Goal: Use online tool/utility: Utilize a website feature to perform a specific function

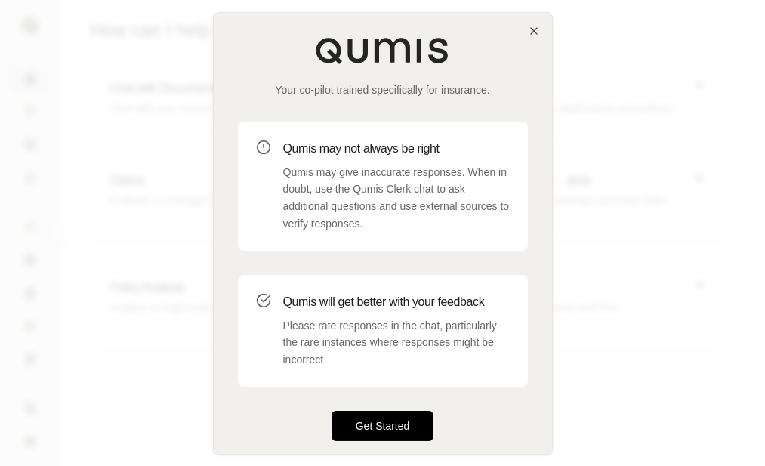
click at [382, 433] on button "Get Started" at bounding box center [383, 426] width 103 height 30
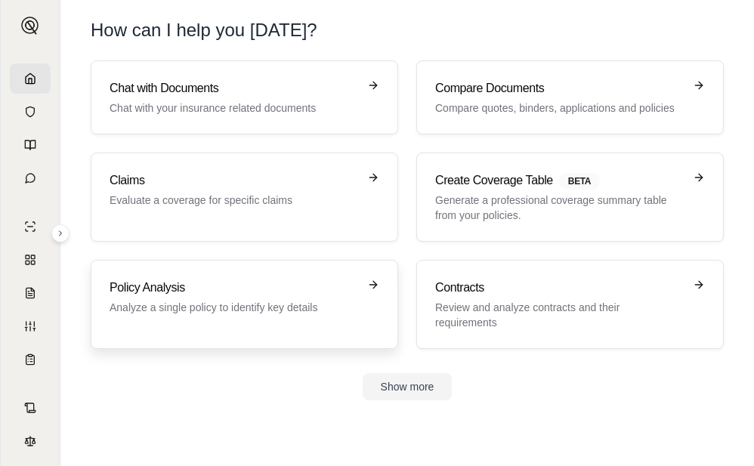
click at [319, 324] on div "Policy Analysis Analyze a single policy to identify key details" at bounding box center [245, 304] width 270 height 51
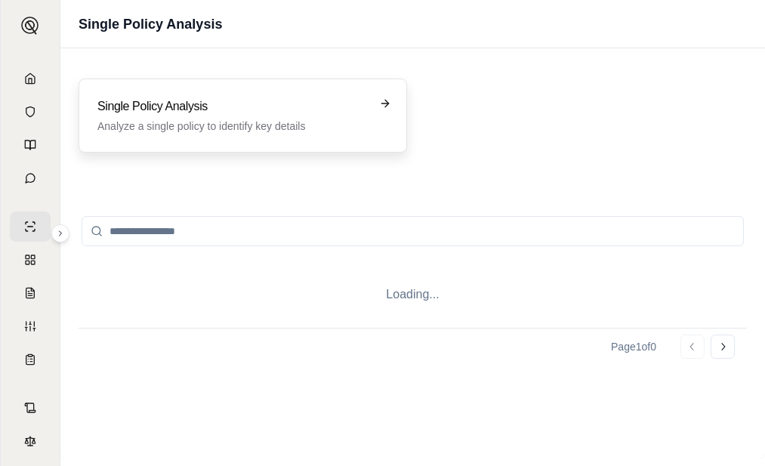
click at [236, 120] on p "Analyze a single policy to identify key details" at bounding box center [232, 126] width 270 height 15
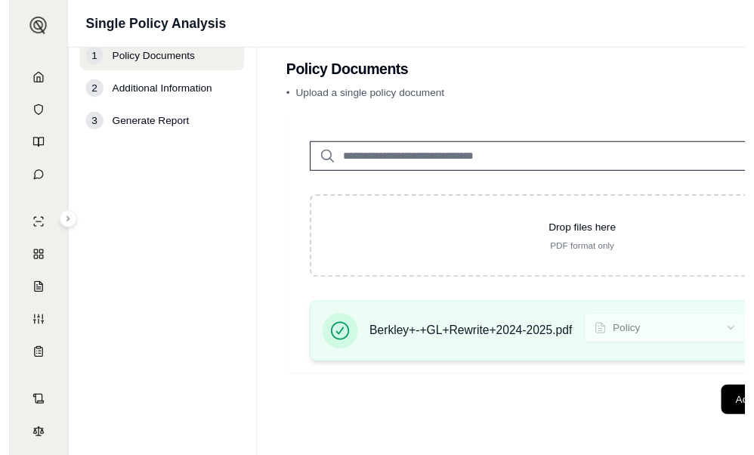
scroll to position [30, 0]
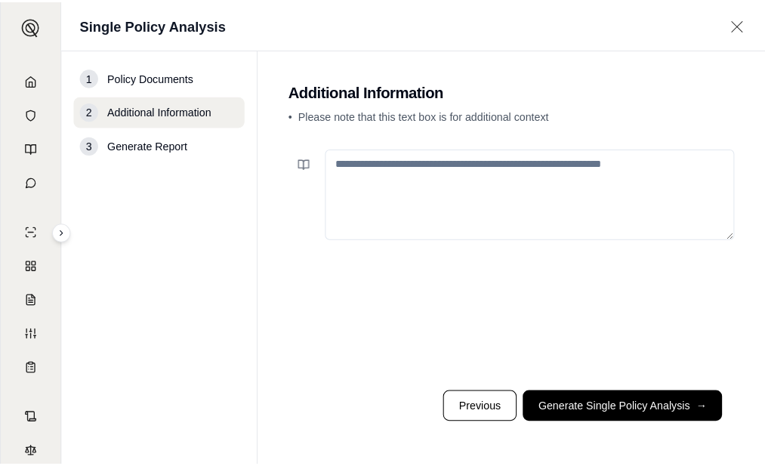
scroll to position [0, 0]
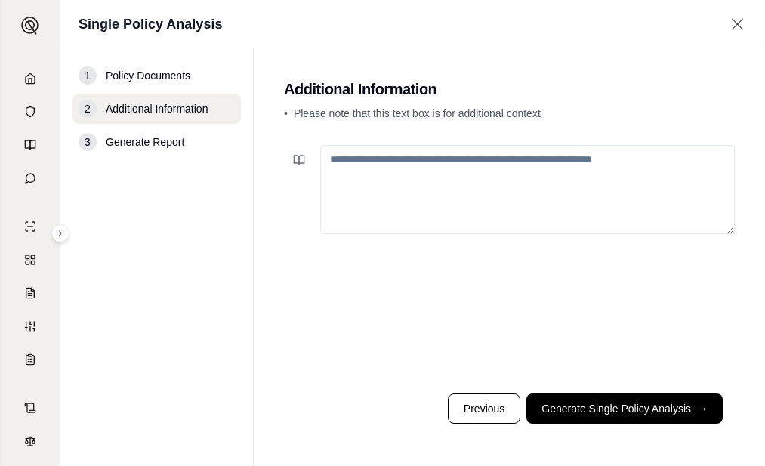
drag, startPoint x: 675, startPoint y: 407, endPoint x: 683, endPoint y: 408, distance: 7.6
click at [674, 407] on button "Generate Single Policy Analysis →" at bounding box center [624, 408] width 196 height 30
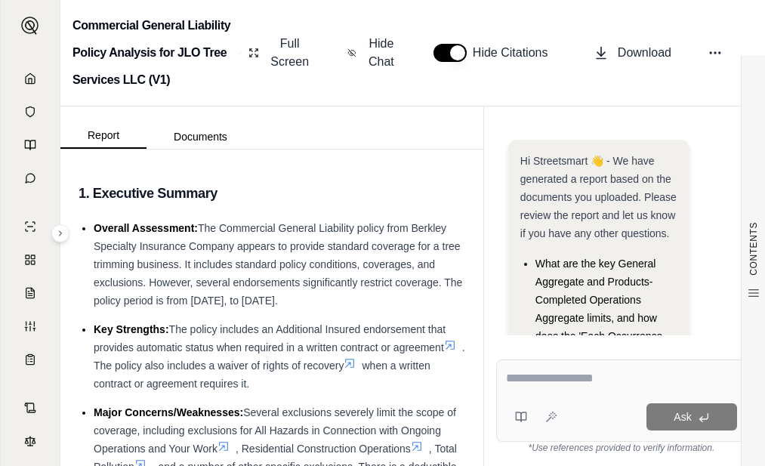
scroll to position [165, 0]
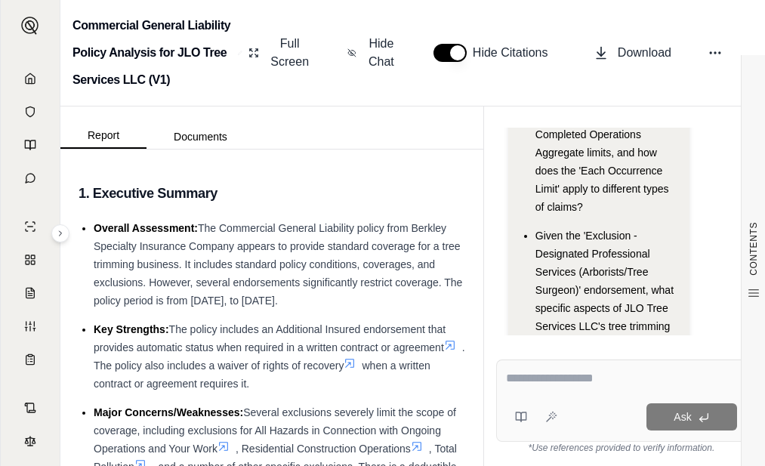
click at [622, 381] on textarea at bounding box center [621, 378] width 231 height 18
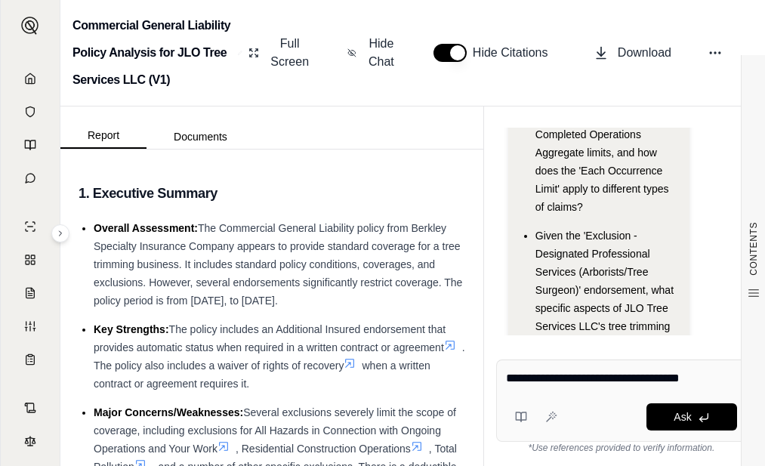
type textarea "**********"
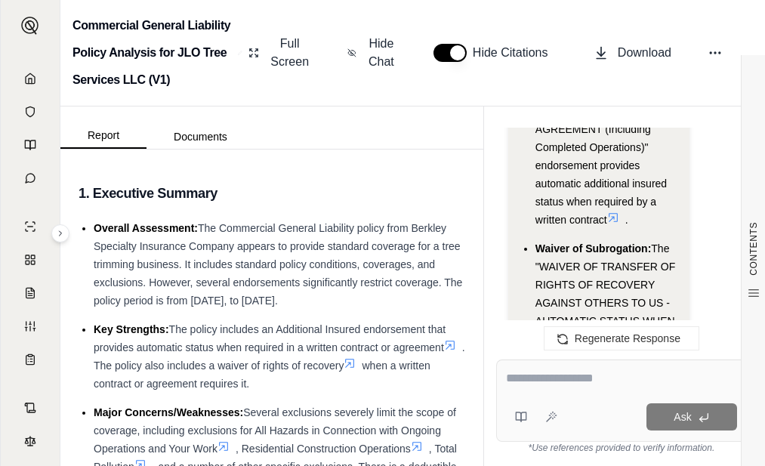
scroll to position [3228, 0]
